Goal: Find specific page/section: Find specific page/section

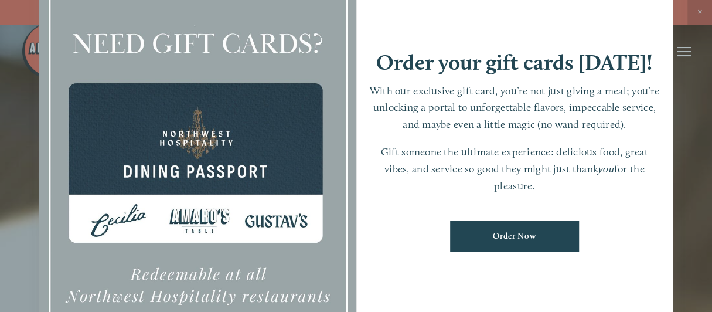
click at [699, 11] on div at bounding box center [356, 156] width 712 height 312
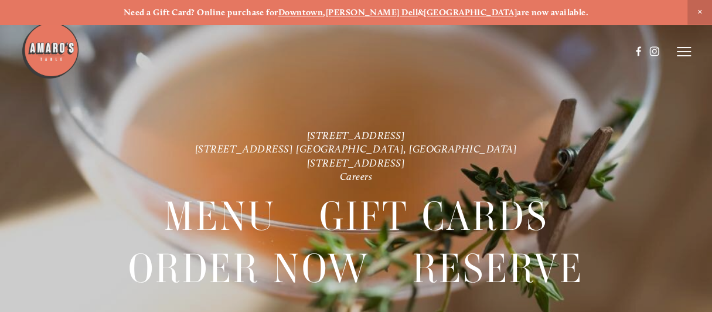
click at [681, 53] on icon at bounding box center [684, 51] width 14 height 11
click at [481, 50] on span "Menu" at bounding box center [483, 51] width 22 height 10
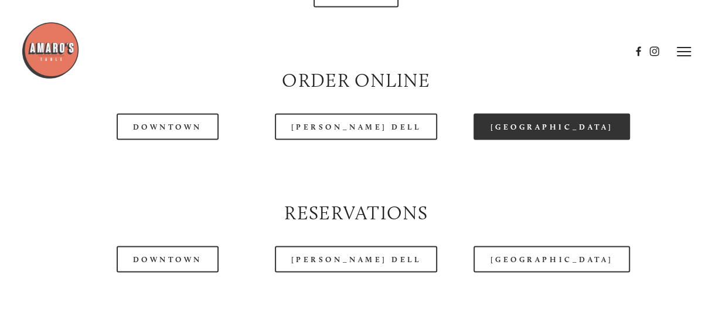
scroll to position [996, 0]
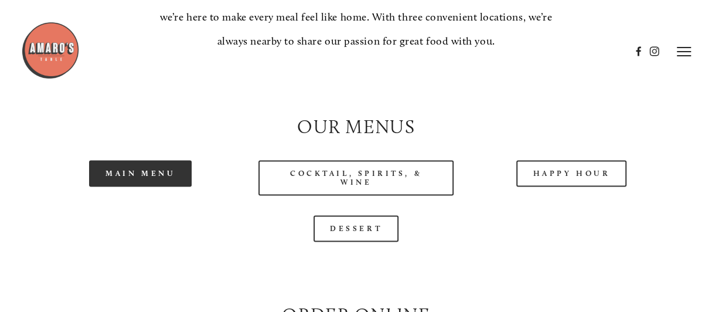
click at [158, 186] on link "Main Menu" at bounding box center [140, 173] width 103 height 26
